Goal: Check status: Check status

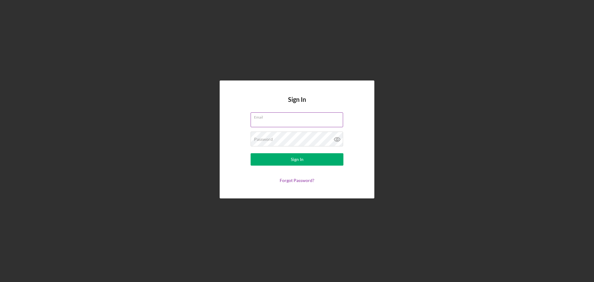
click at [339, 120] on keeper-lock "Open Keeper Popup" at bounding box center [338, 119] width 7 height 7
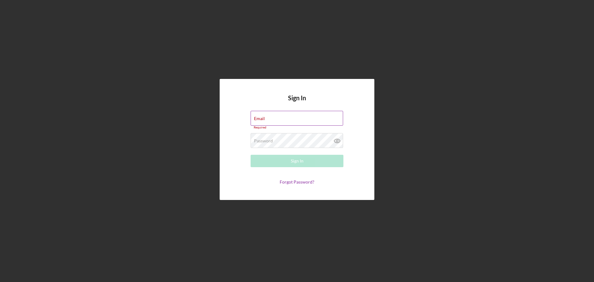
click at [339, 119] on keeper-lock "Open Keeper Popup" at bounding box center [338, 117] width 7 height 7
type input "[EMAIL_ADDRESS][DOMAIN_NAME]"
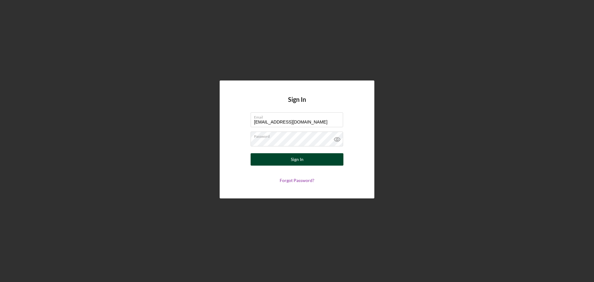
click at [301, 158] on div "Sign In" at bounding box center [297, 159] width 13 height 12
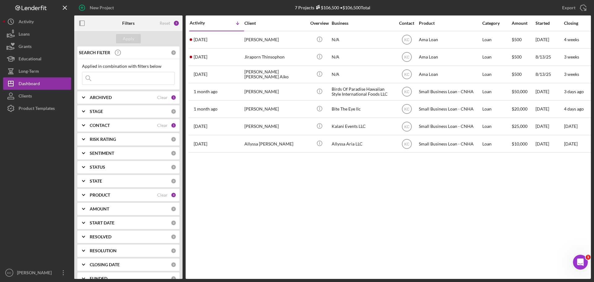
click at [102, 100] on b "ARCHIVED" at bounding box center [101, 97] width 22 height 5
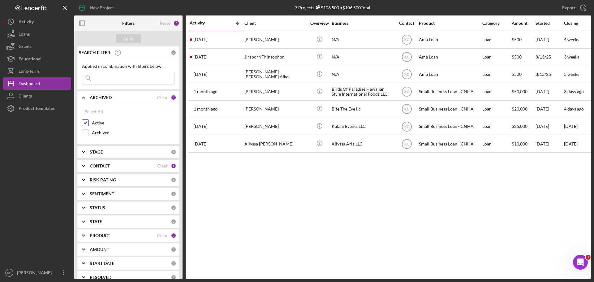
click at [87, 124] on input "Active" at bounding box center [85, 123] width 6 height 6
checkbox input "true"
click at [127, 169] on div "CONTACT Clear 1" at bounding box center [133, 166] width 87 height 12
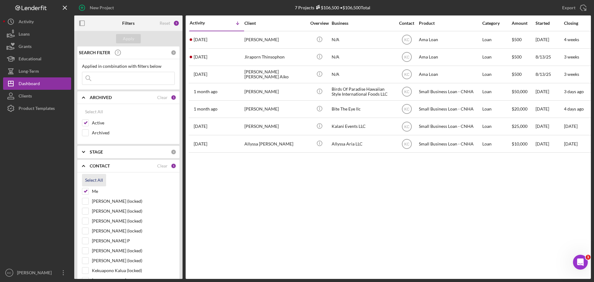
click at [93, 178] on div "Select All" at bounding box center [94, 180] width 18 height 12
checkbox input "true"
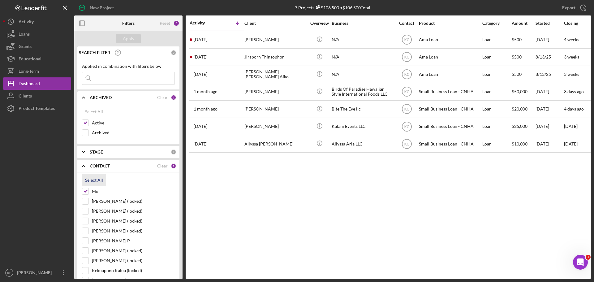
checkbox input "true"
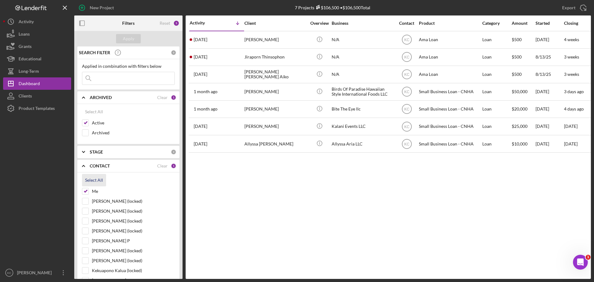
checkbox input "true"
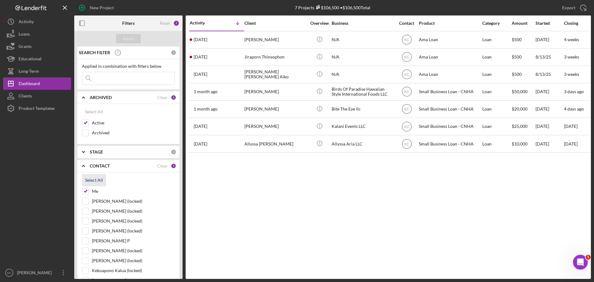
checkbox input "true"
click at [123, 39] on div "Apply" at bounding box center [128, 38] width 11 height 9
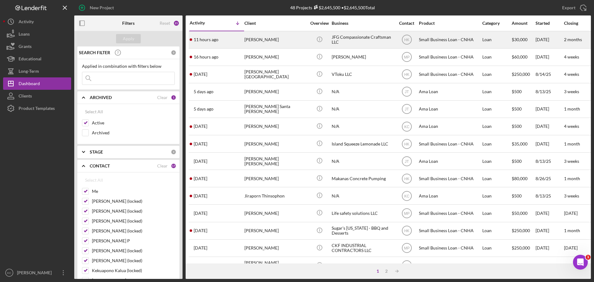
click at [291, 40] on div "[PERSON_NAME]" at bounding box center [275, 40] width 62 height 16
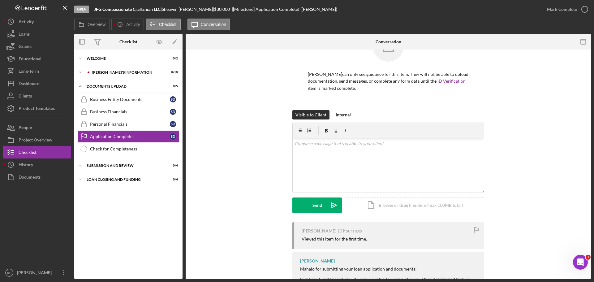
scroll to position [61, 0]
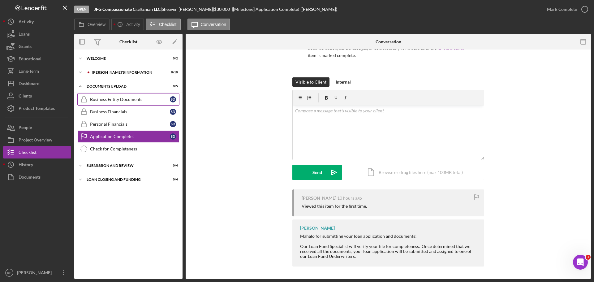
click at [132, 97] on div "Business Entity Documents" at bounding box center [130, 99] width 80 height 5
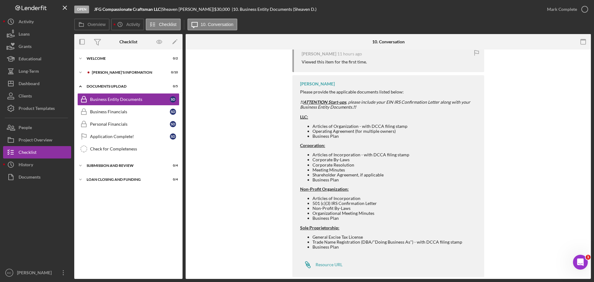
scroll to position [216, 0]
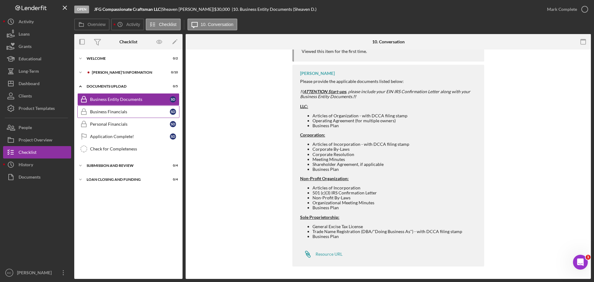
click at [123, 113] on div "Business Financials" at bounding box center [130, 111] width 80 height 5
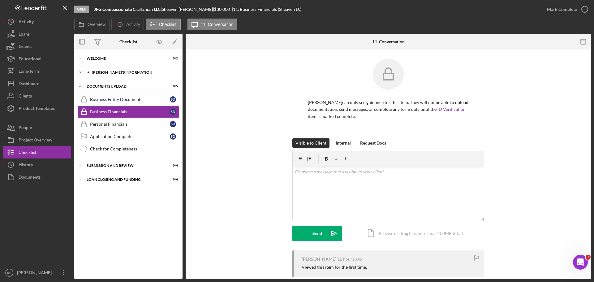
click at [78, 72] on icon "Icon/Expander" at bounding box center [80, 72] width 12 height 12
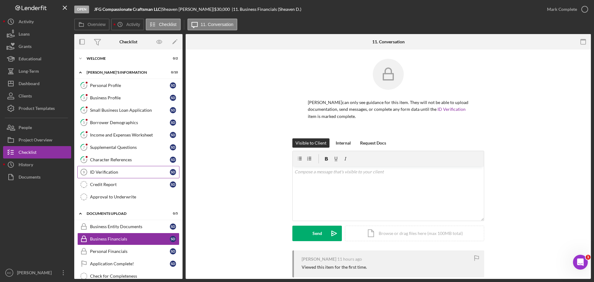
click at [117, 172] on div "ID Verification" at bounding box center [130, 172] width 80 height 5
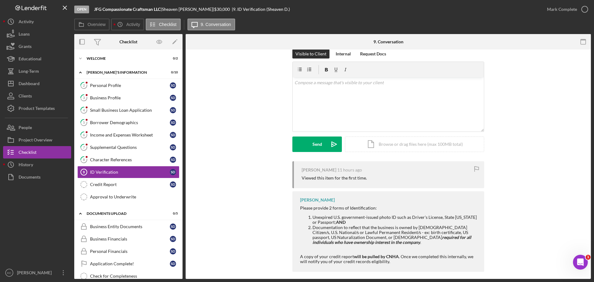
scroll to position [15, 0]
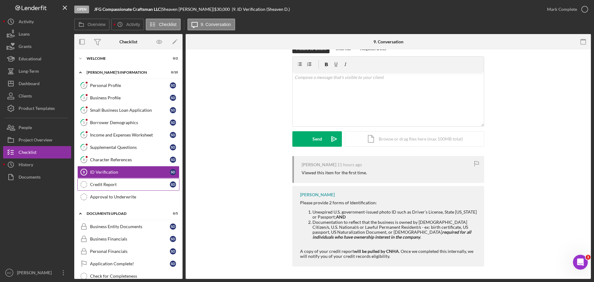
click at [114, 185] on div "Credit Report" at bounding box center [130, 184] width 80 height 5
